Goal: Task Accomplishment & Management: Use online tool/utility

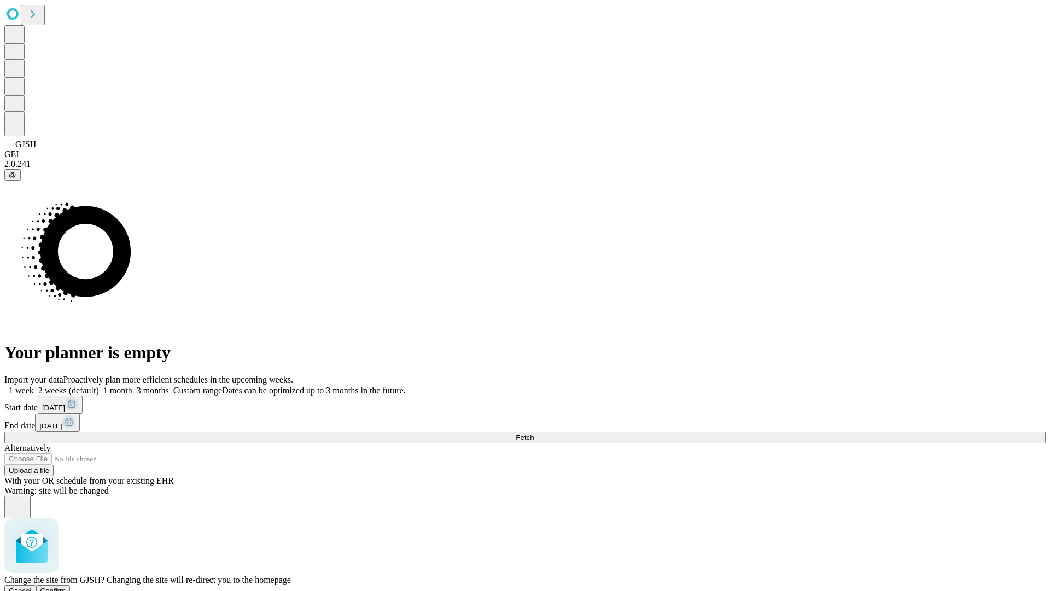
click at [66, 586] on span "Confirm" at bounding box center [53, 590] width 26 height 8
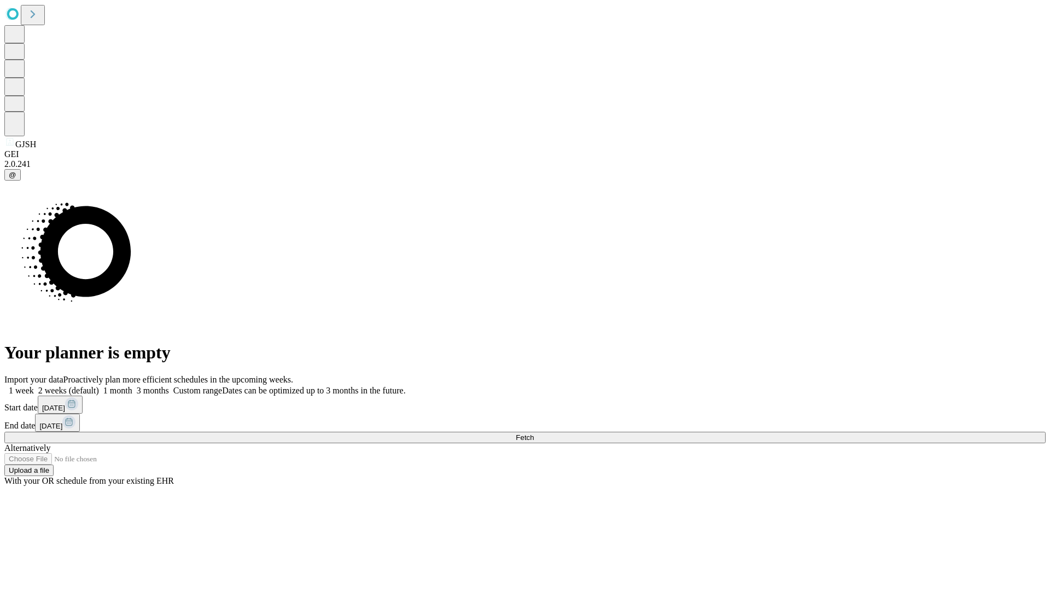
click at [34, 386] on label "1 week" at bounding box center [19, 390] width 30 height 9
click at [534, 433] on span "Fetch" at bounding box center [525, 437] width 18 height 8
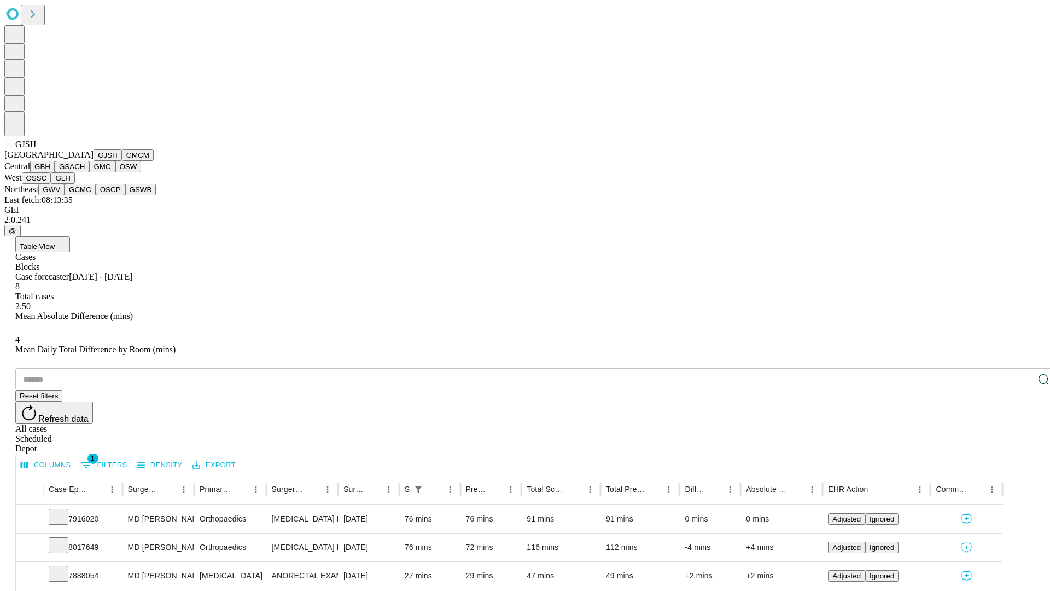
click at [122, 161] on button "GMCM" at bounding box center [138, 154] width 32 height 11
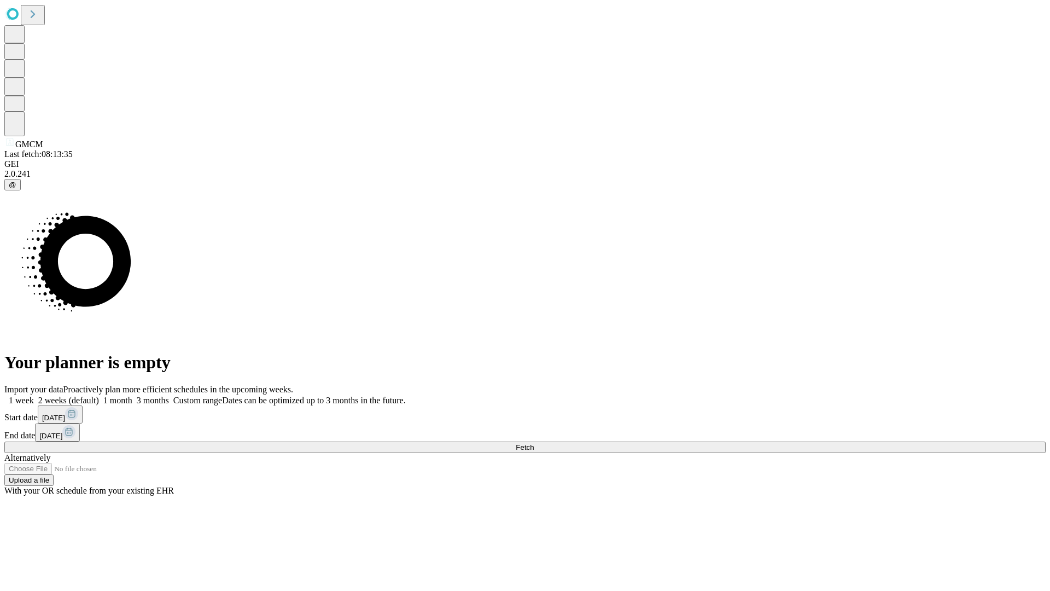
click at [34, 395] on label "1 week" at bounding box center [19, 399] width 30 height 9
click at [534, 443] on span "Fetch" at bounding box center [525, 447] width 18 height 8
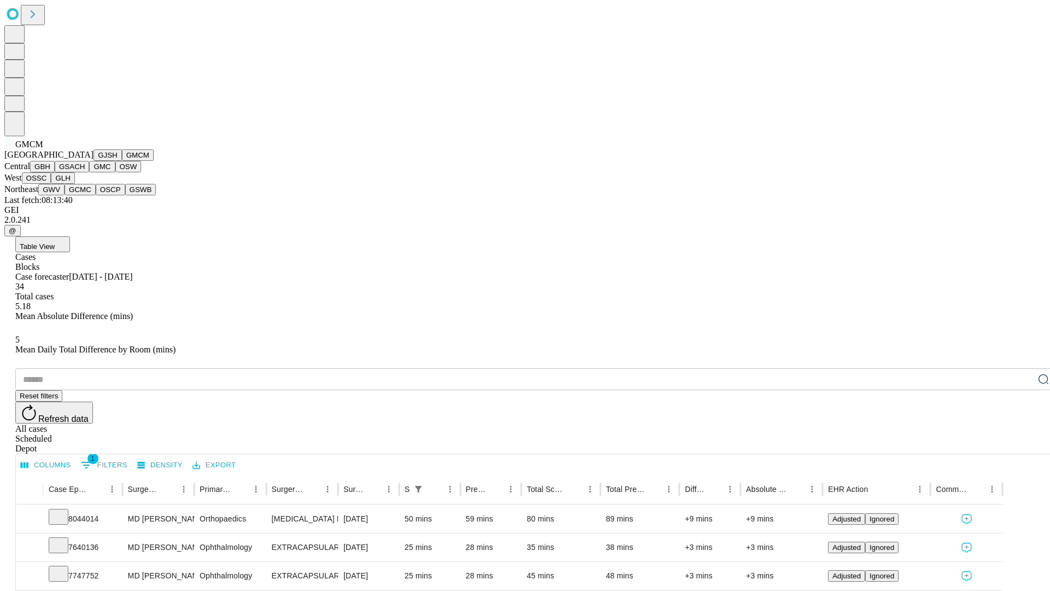
click at [55, 172] on button "GBH" at bounding box center [42, 166] width 25 height 11
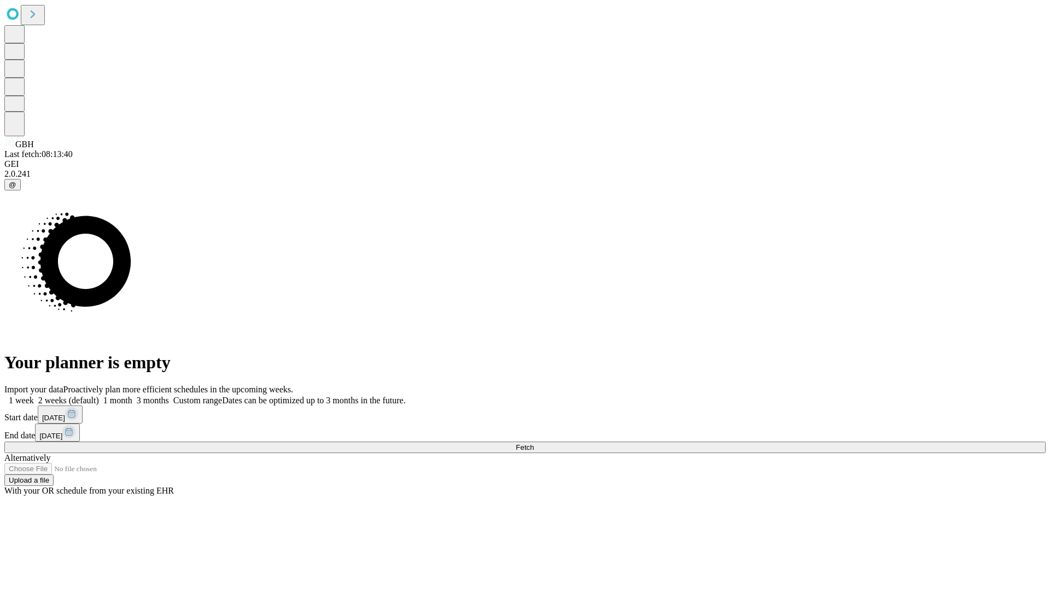
click at [34, 395] on label "1 week" at bounding box center [19, 399] width 30 height 9
click at [534, 443] on span "Fetch" at bounding box center [525, 447] width 18 height 8
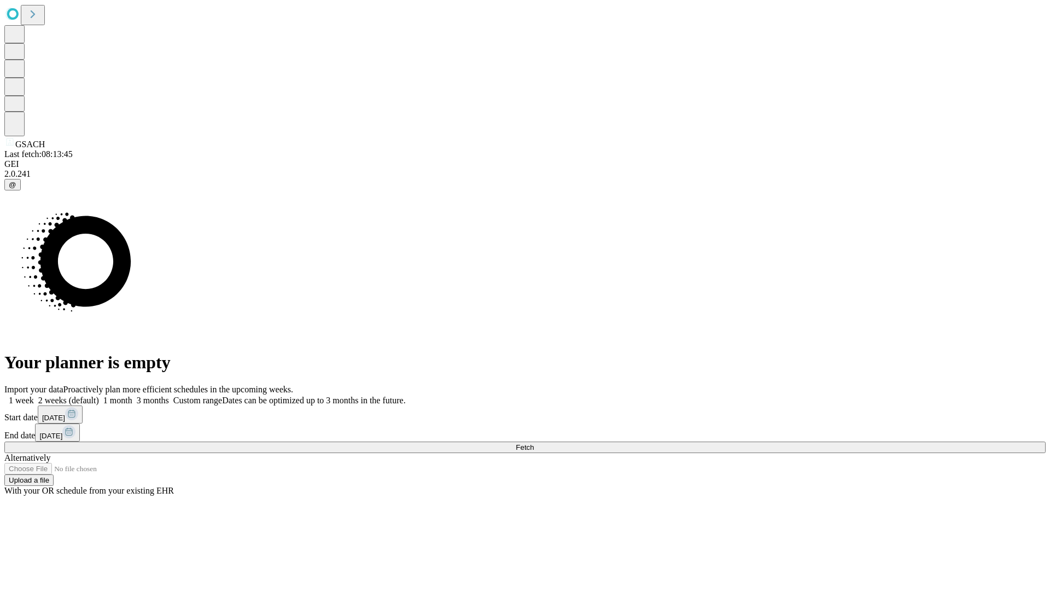
click at [34, 395] on label "1 week" at bounding box center [19, 399] width 30 height 9
click at [534, 443] on span "Fetch" at bounding box center [525, 447] width 18 height 8
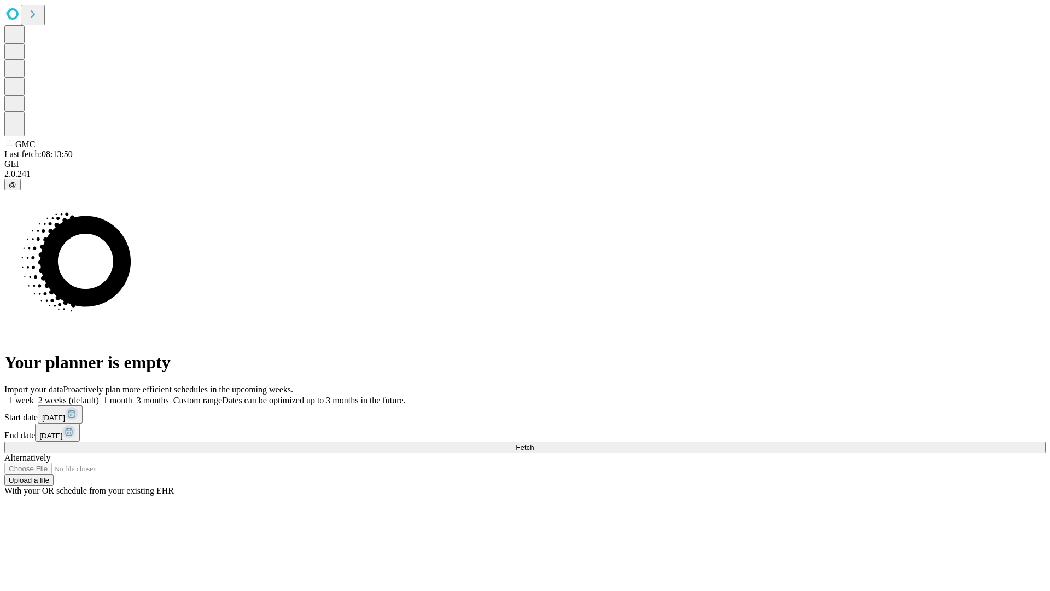
click at [34, 395] on label "1 week" at bounding box center [19, 399] width 30 height 9
click at [534, 443] on span "Fetch" at bounding box center [525, 447] width 18 height 8
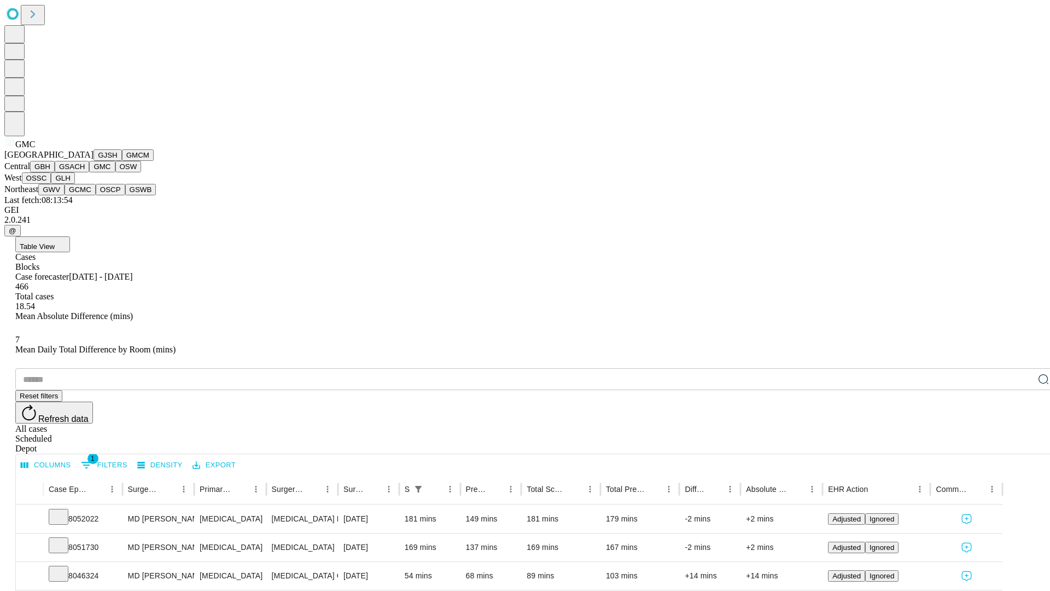
click at [115, 172] on button "OSW" at bounding box center [128, 166] width 26 height 11
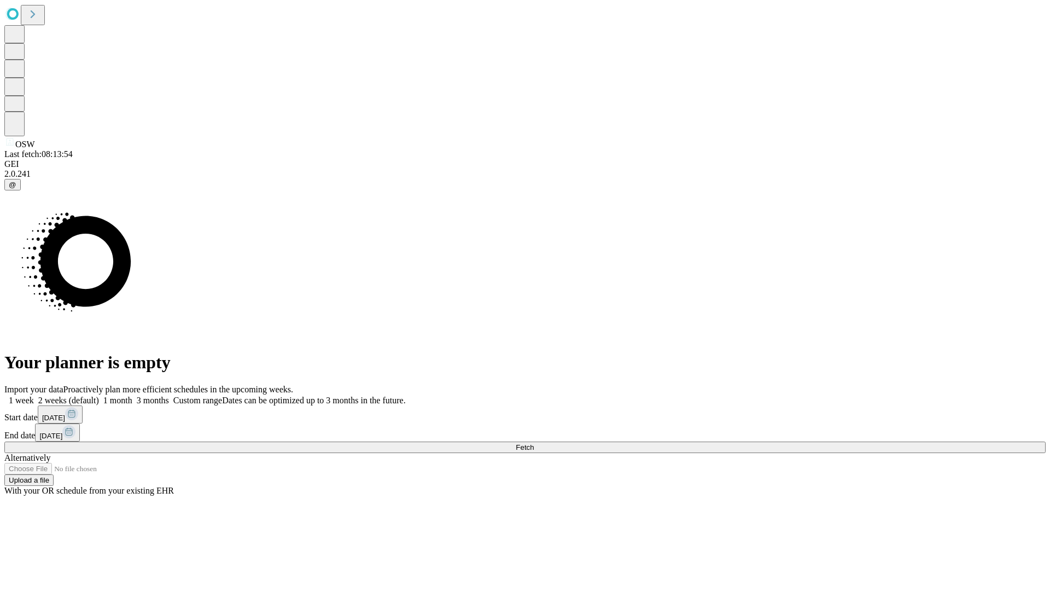
click at [34, 395] on label "1 week" at bounding box center [19, 399] width 30 height 9
click at [534, 443] on span "Fetch" at bounding box center [525, 447] width 18 height 8
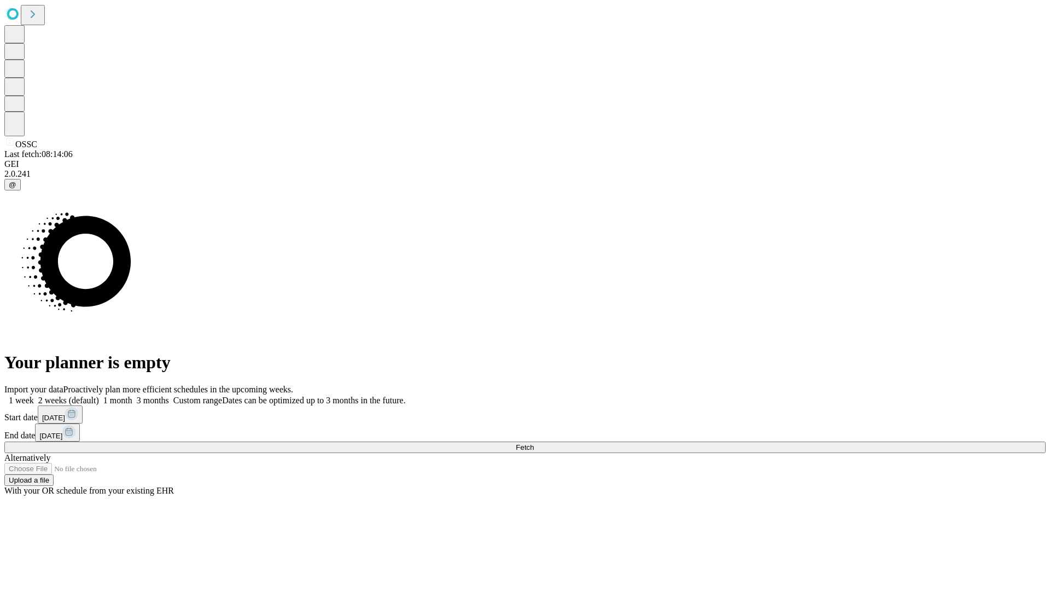
click at [534, 443] on span "Fetch" at bounding box center [525, 447] width 18 height 8
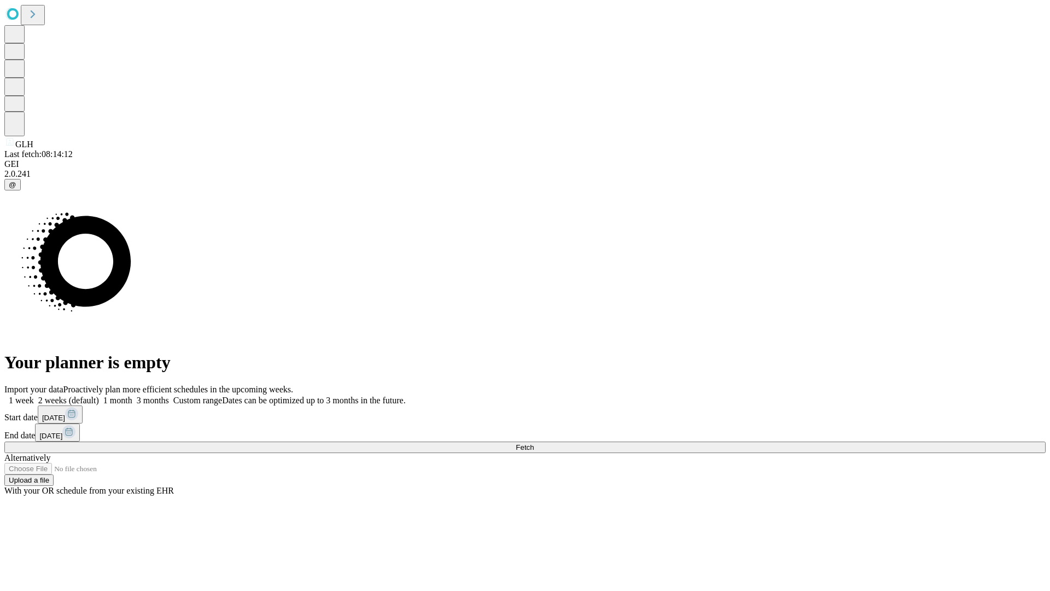
click at [34, 395] on label "1 week" at bounding box center [19, 399] width 30 height 9
click at [534, 443] on span "Fetch" at bounding box center [525, 447] width 18 height 8
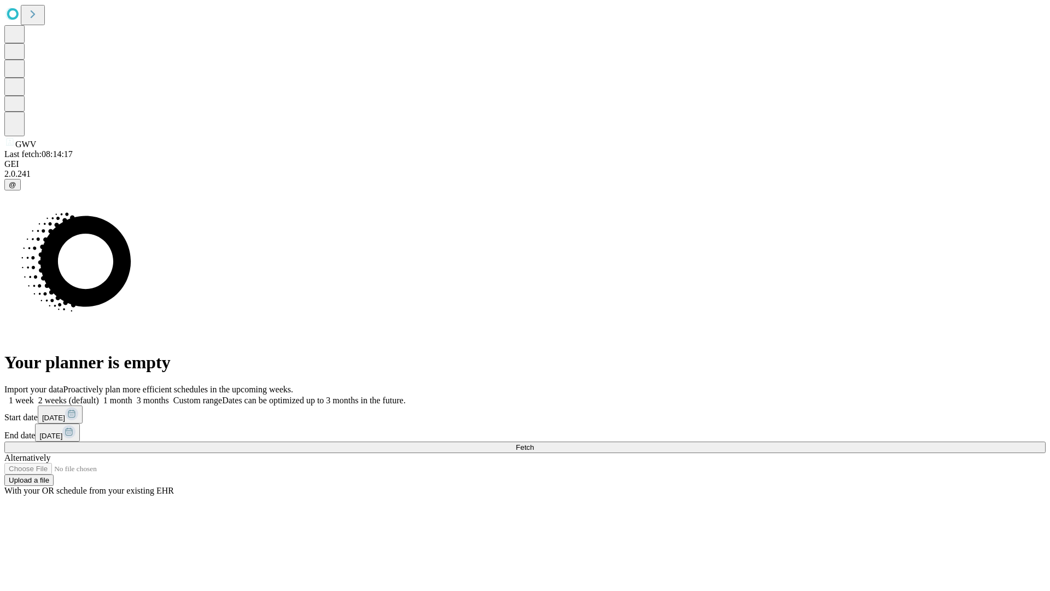
click at [34, 395] on label "1 week" at bounding box center [19, 399] width 30 height 9
click at [534, 443] on span "Fetch" at bounding box center [525, 447] width 18 height 8
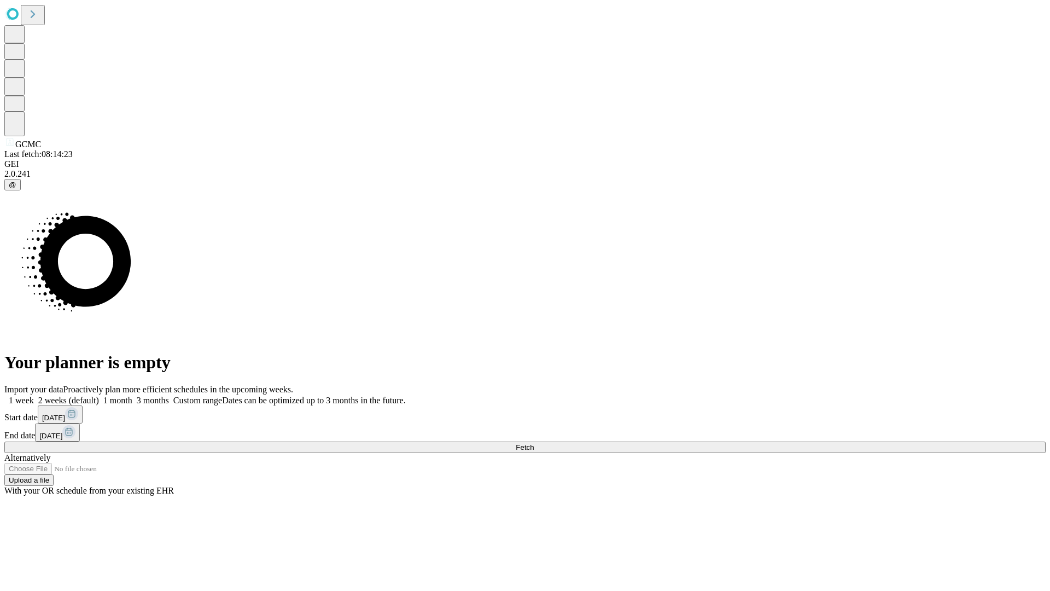
click at [34, 395] on label "1 week" at bounding box center [19, 399] width 30 height 9
click at [534, 443] on span "Fetch" at bounding box center [525, 447] width 18 height 8
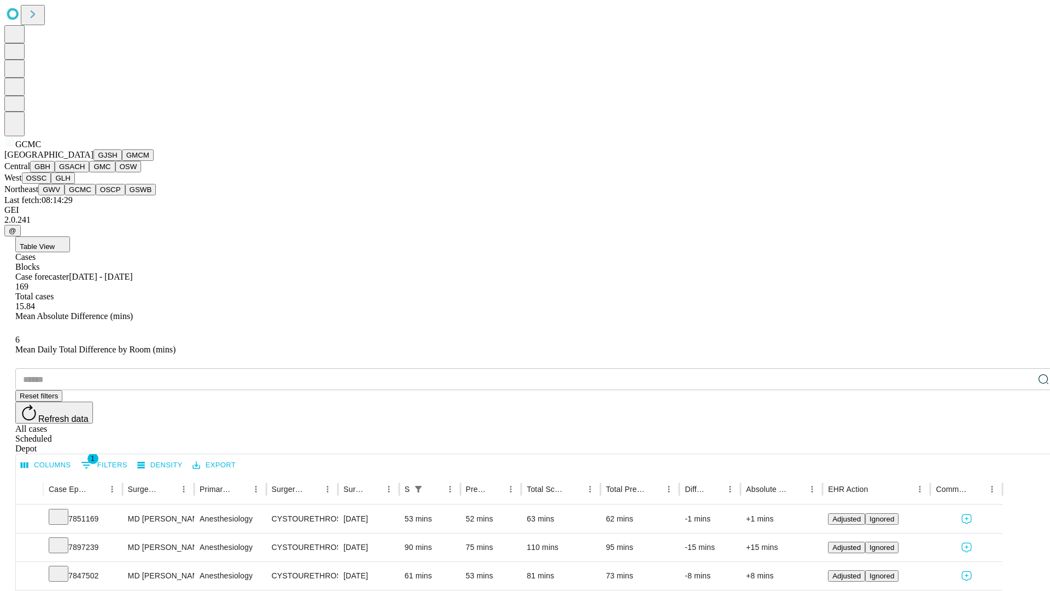
click at [96, 195] on button "OSCP" at bounding box center [111, 189] width 30 height 11
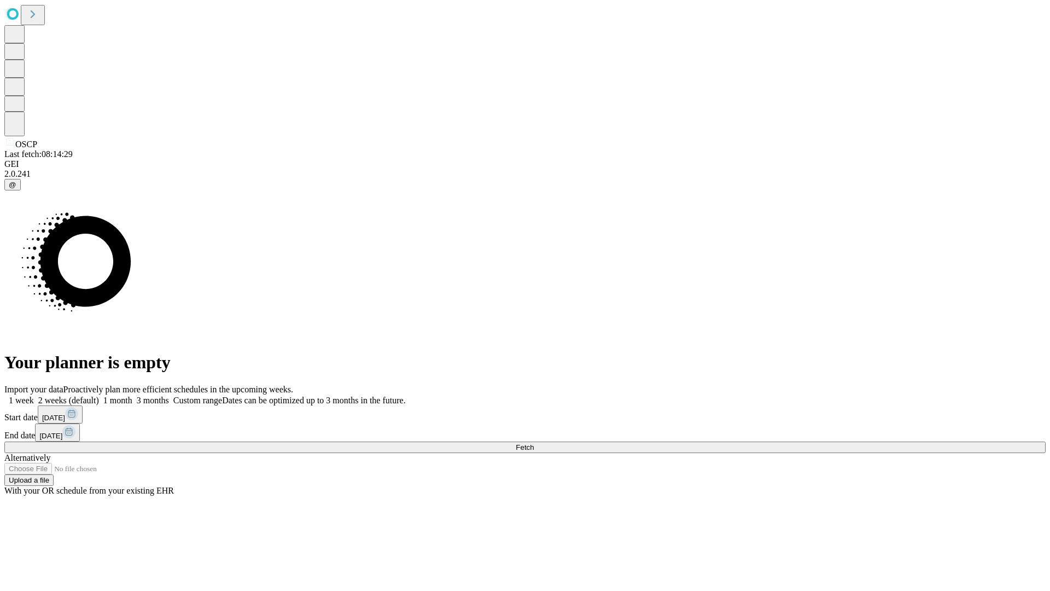
click at [34, 395] on label "1 week" at bounding box center [19, 399] width 30 height 9
click at [534, 443] on span "Fetch" at bounding box center [525, 447] width 18 height 8
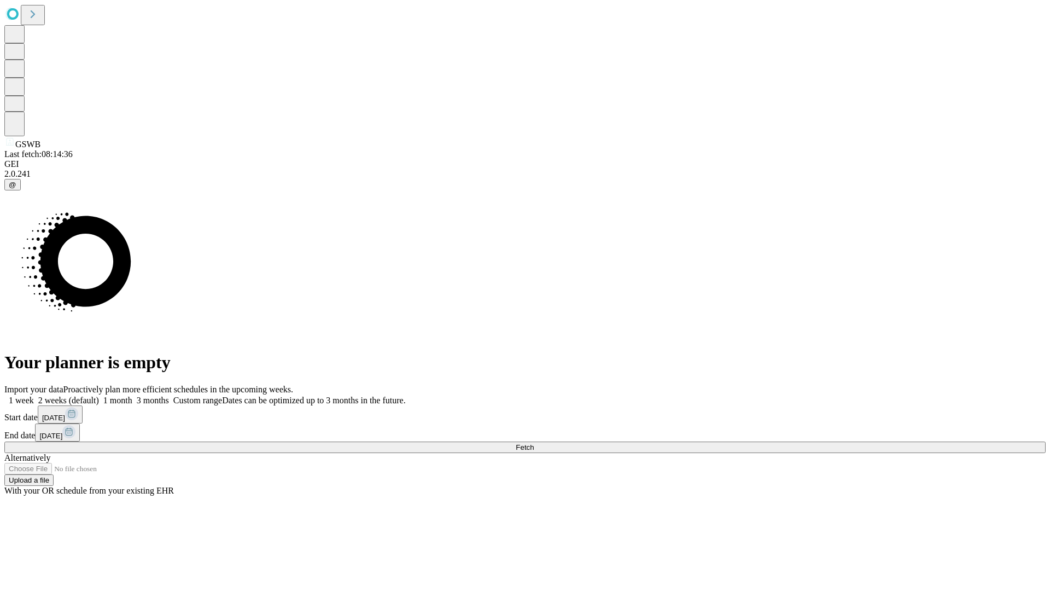
click at [34, 395] on label "1 week" at bounding box center [19, 399] width 30 height 9
click at [534, 443] on span "Fetch" at bounding box center [525, 447] width 18 height 8
